Goal: Task Accomplishment & Management: Use online tool/utility

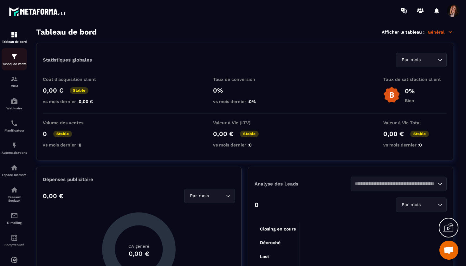
click at [15, 63] on p "Tunnel de vente" at bounding box center [14, 63] width 25 height 3
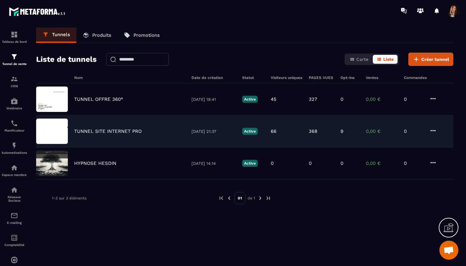
click at [114, 130] on p "TUNNEL SITE INTERNET PRO" at bounding box center [108, 131] width 68 height 6
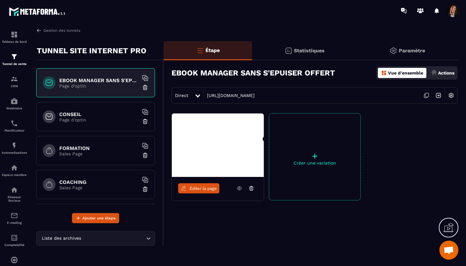
click at [61, 118] on p "Page d'optin" at bounding box center [98, 119] width 79 height 5
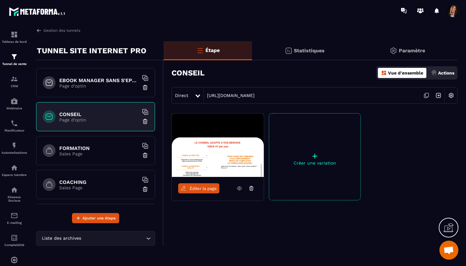
click at [206, 186] on span "Éditer la page" at bounding box center [203, 188] width 27 height 5
